Goal: Information Seeking & Learning: Find specific fact

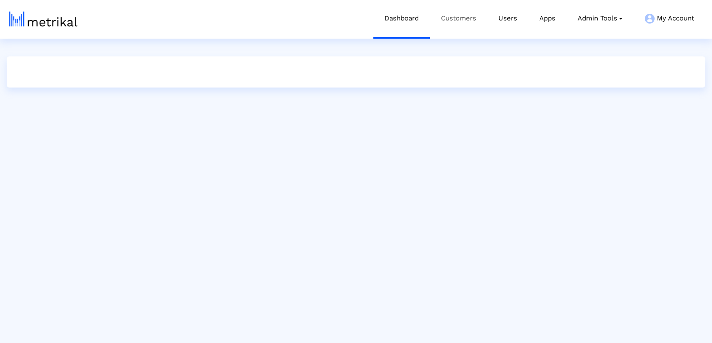
click at [467, 15] on link "Customers" at bounding box center [458, 18] width 57 height 37
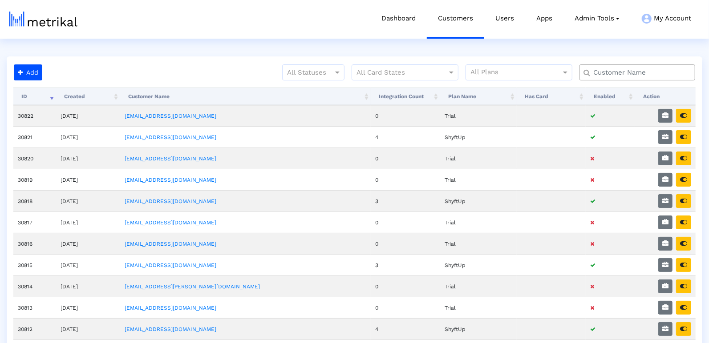
click at [613, 73] on input "text" at bounding box center [639, 72] width 105 height 9
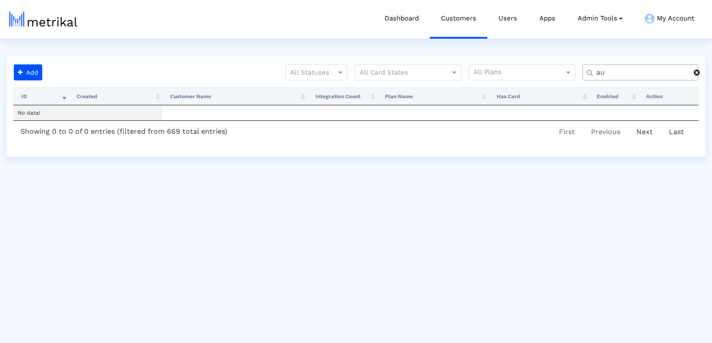
type input "a"
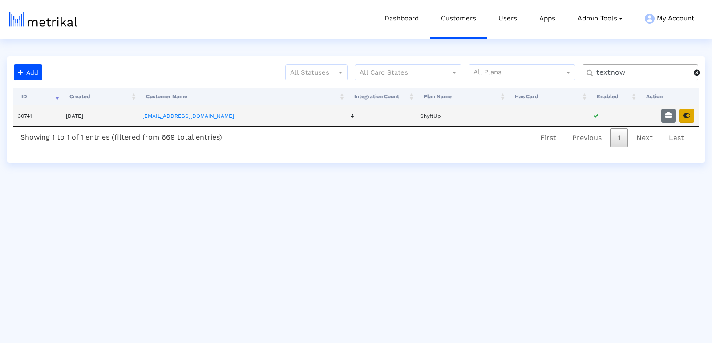
type input "textnow"
click at [689, 115] on icon "button" at bounding box center [686, 116] width 7 height 6
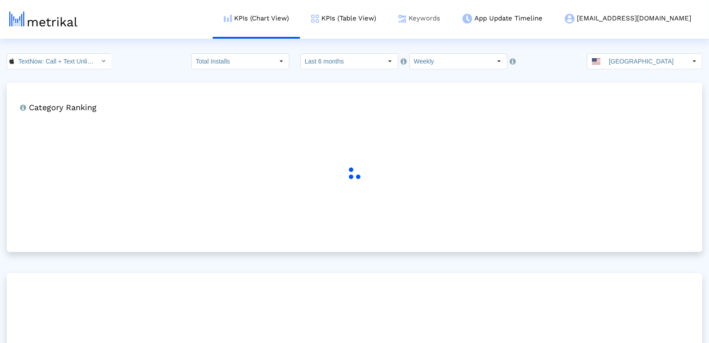
click at [451, 24] on link "Keywords" at bounding box center [419, 18] width 64 height 37
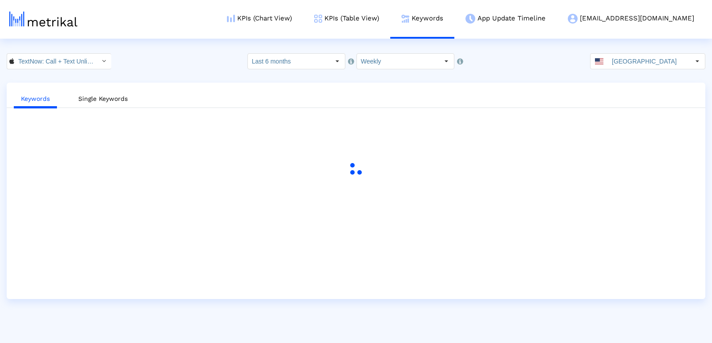
click at [38, 61] on input "TextNow: Call + Text Unlimited < 314716233 >" at bounding box center [54, 61] width 80 height 15
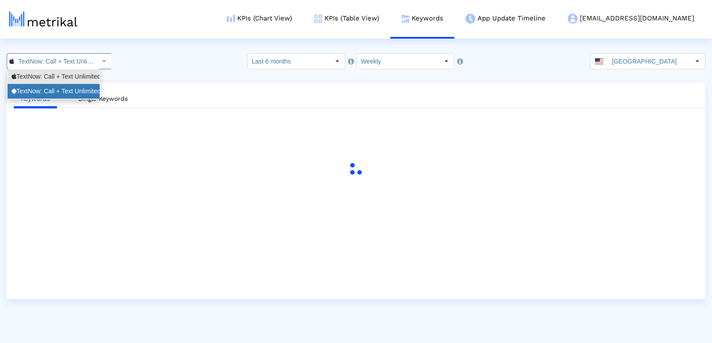
click at [21, 94] on div "TextNow: Call + Text Unlimited <com.enflick.android.TextNow>" at bounding box center [54, 91] width 84 height 8
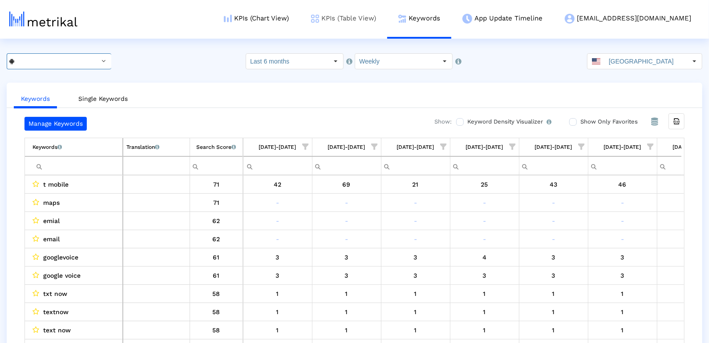
scroll to position [0, 1285]
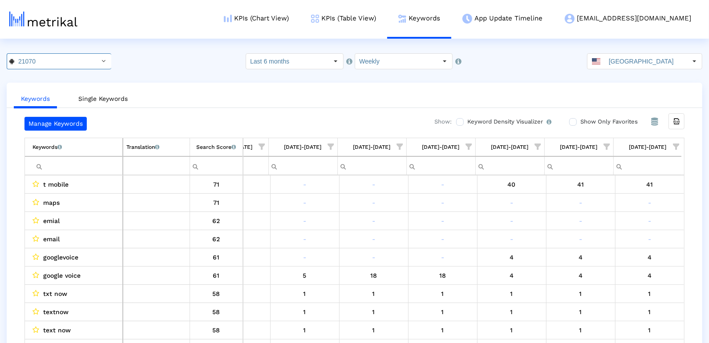
click at [61, 167] on input "Filter cell" at bounding box center [77, 166] width 90 height 15
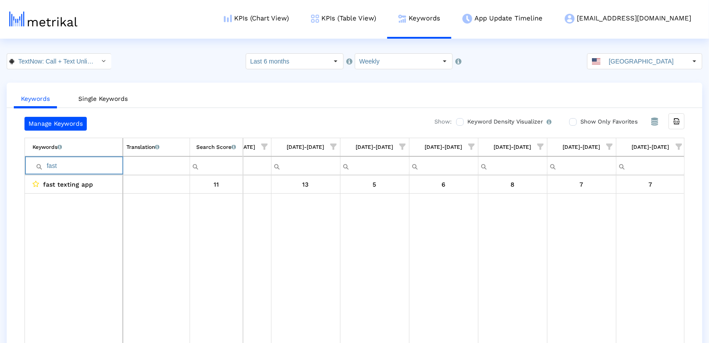
click at [66, 163] on input "fast" at bounding box center [77, 166] width 90 height 15
type input "charge"
